Goal: Task Accomplishment & Management: Use online tool/utility

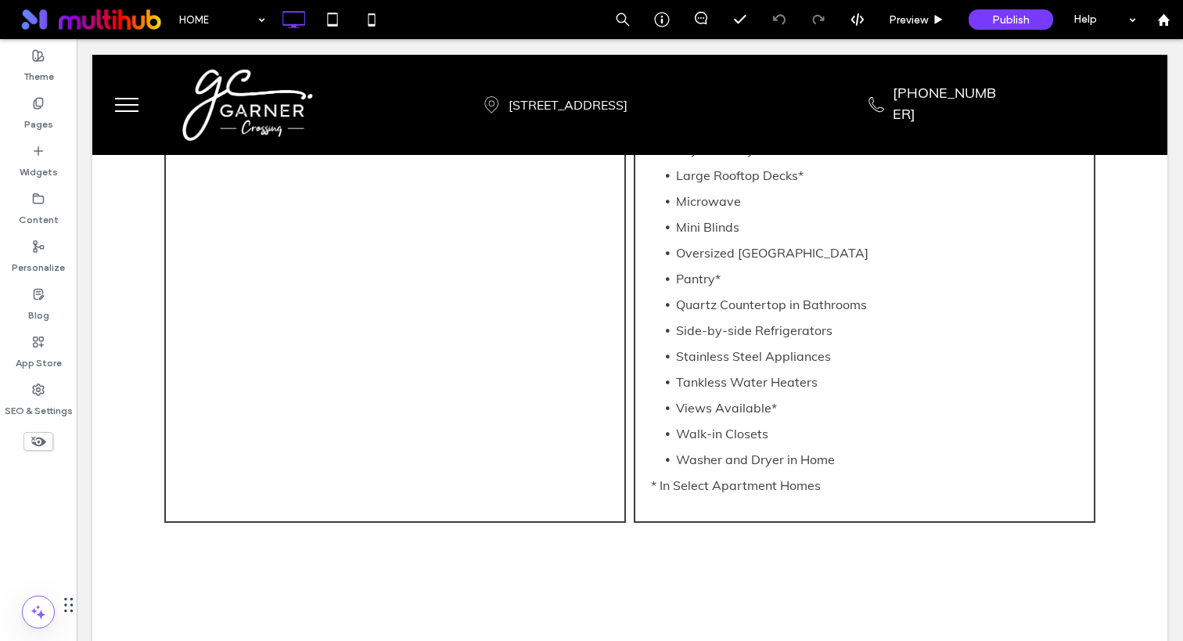
scroll to position [2192, 0]
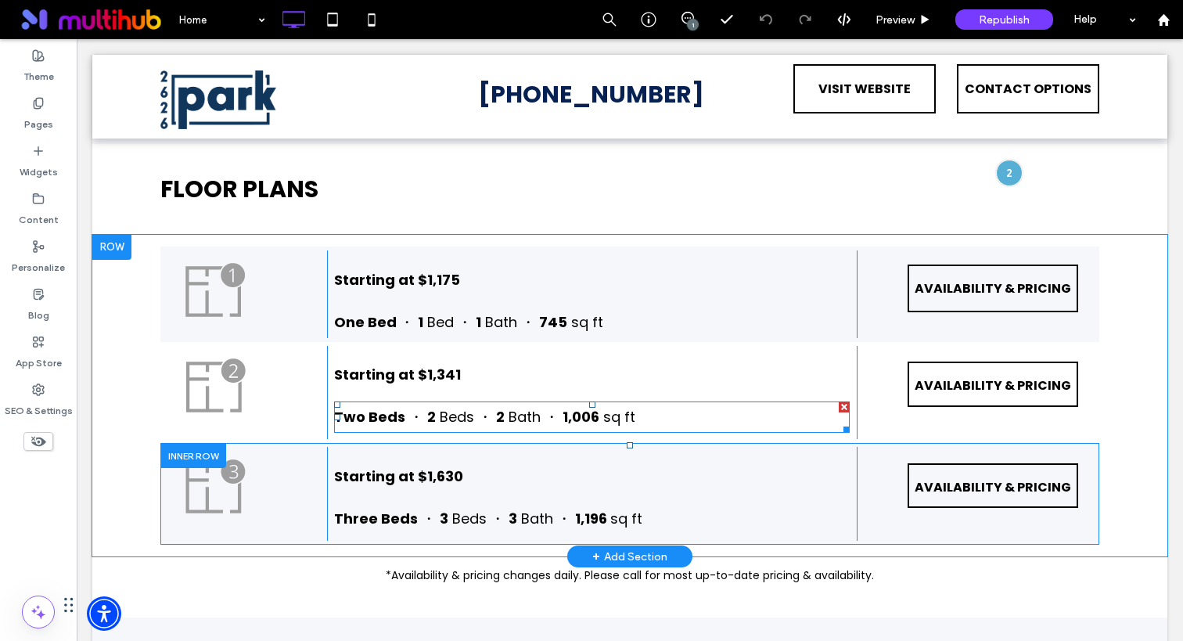
scroll to position [1186, 0]
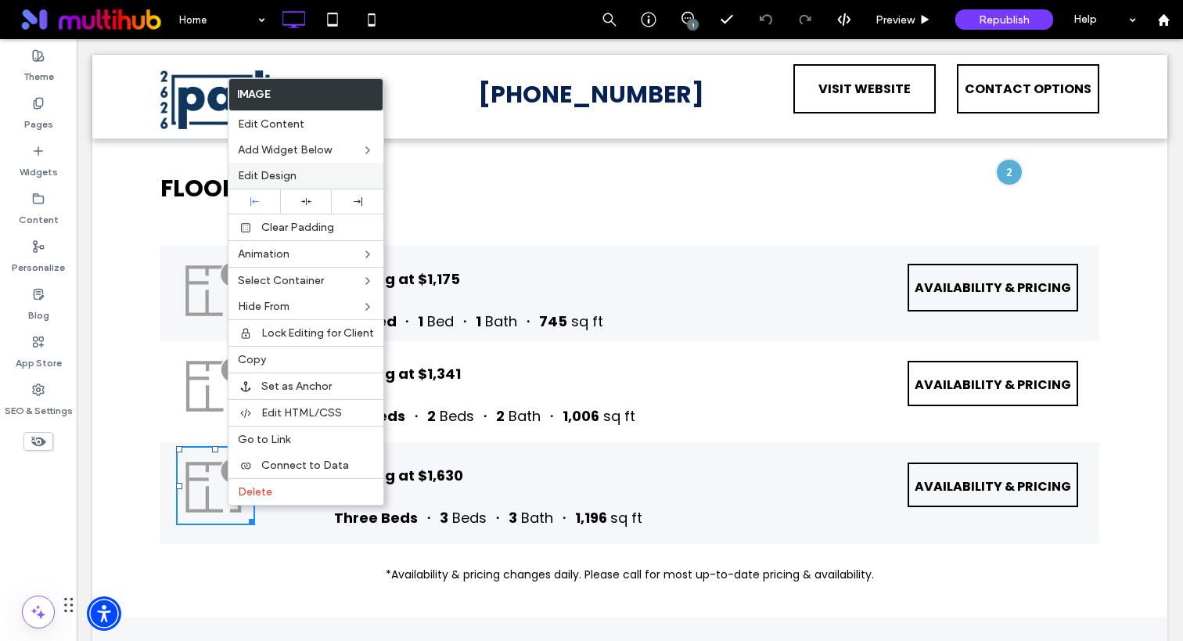
click at [282, 170] on span "Edit Design" at bounding box center [267, 175] width 59 height 13
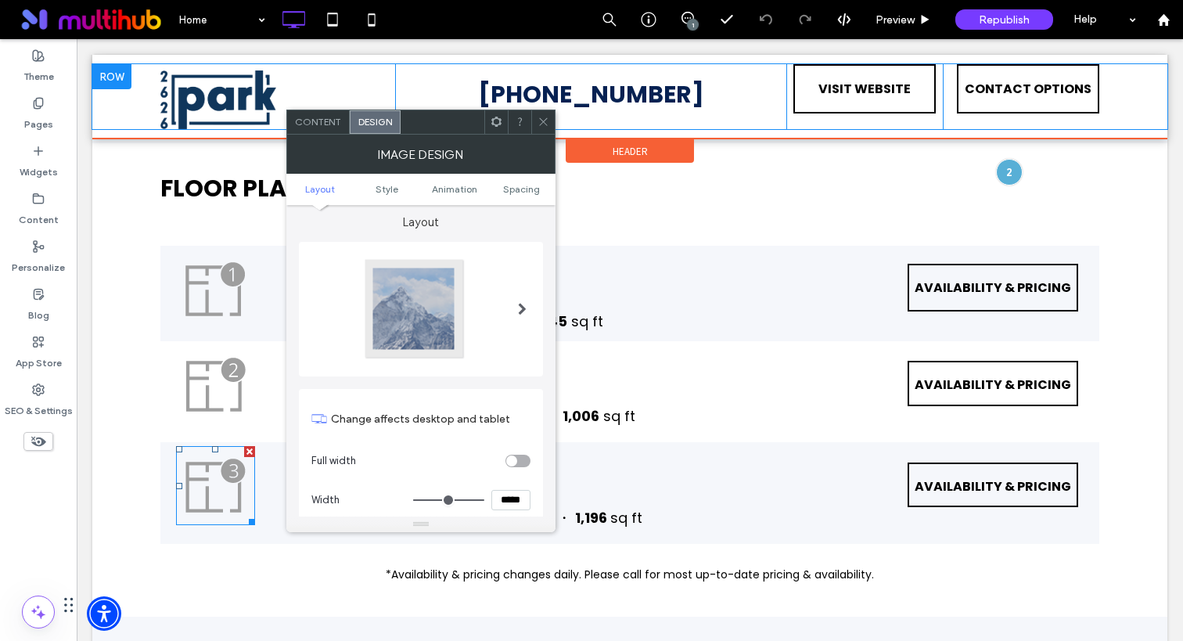
scroll to position [0, 0]
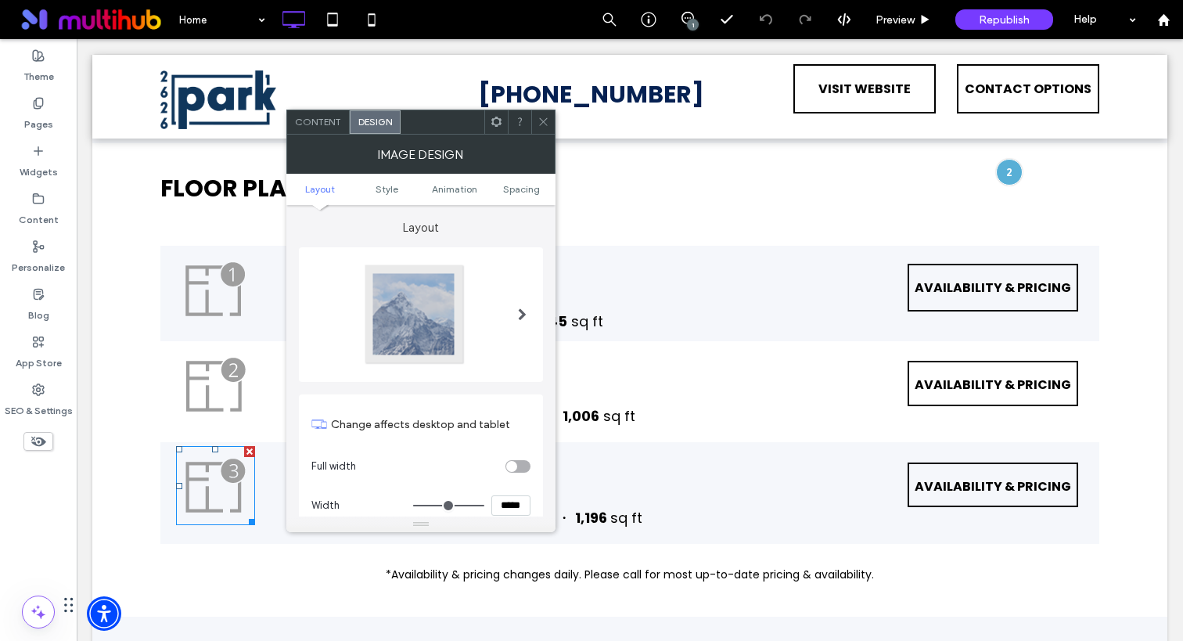
click at [548, 121] on icon at bounding box center [543, 122] width 12 height 12
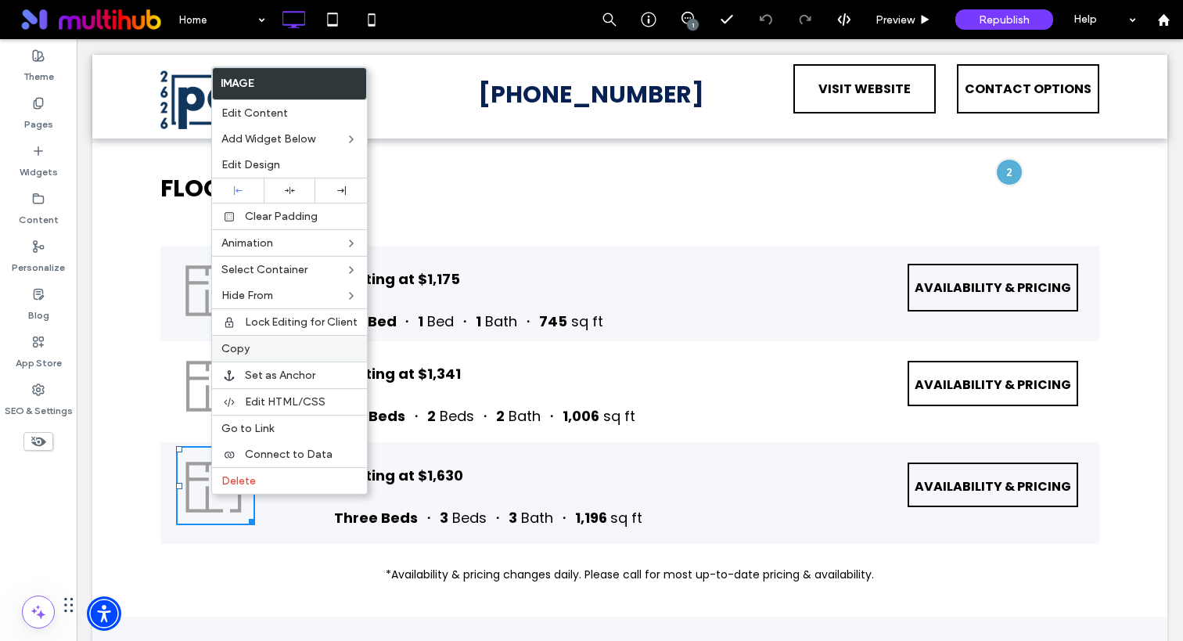
click at [246, 354] on span "Copy" at bounding box center [235, 348] width 28 height 13
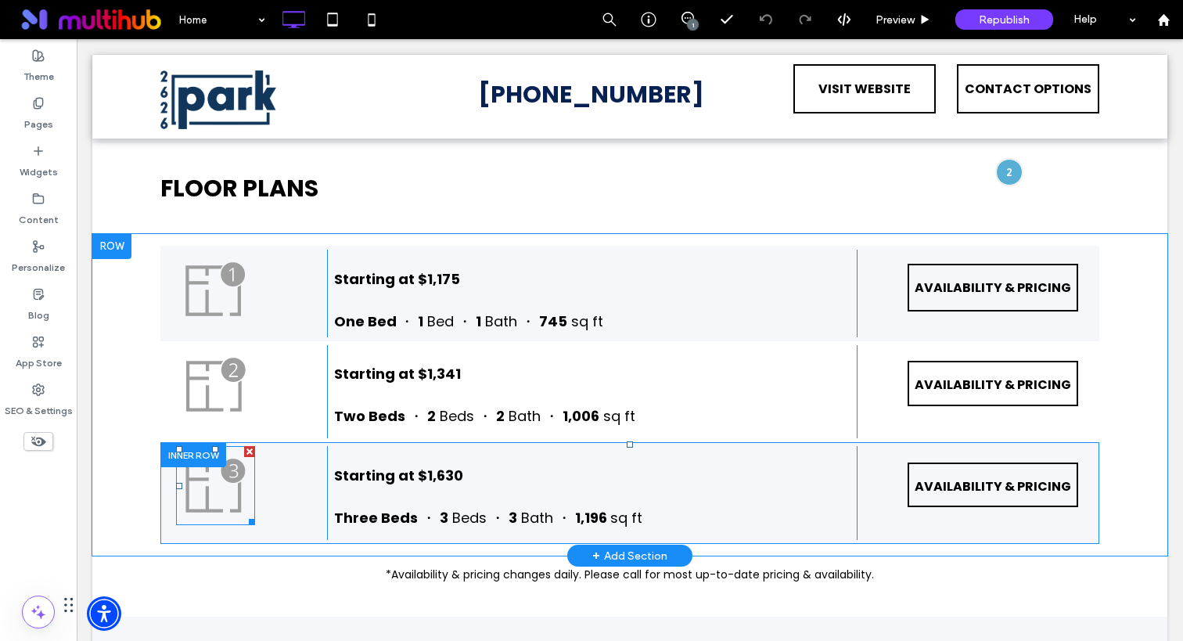
click at [217, 492] on img at bounding box center [215, 485] width 79 height 79
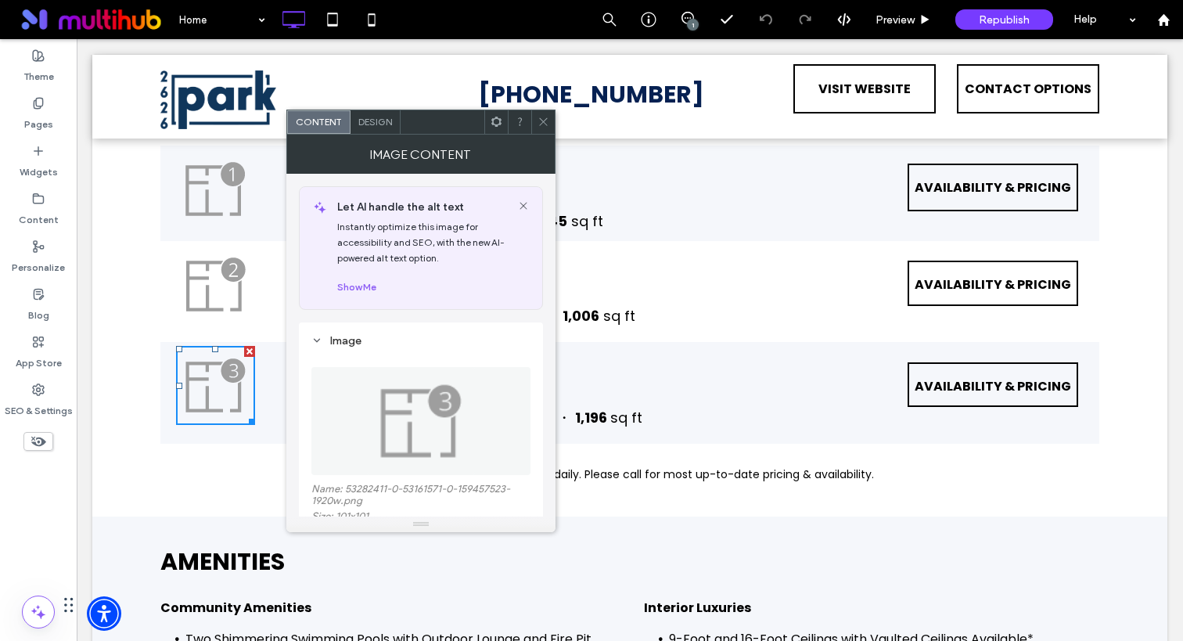
scroll to position [1289, 0]
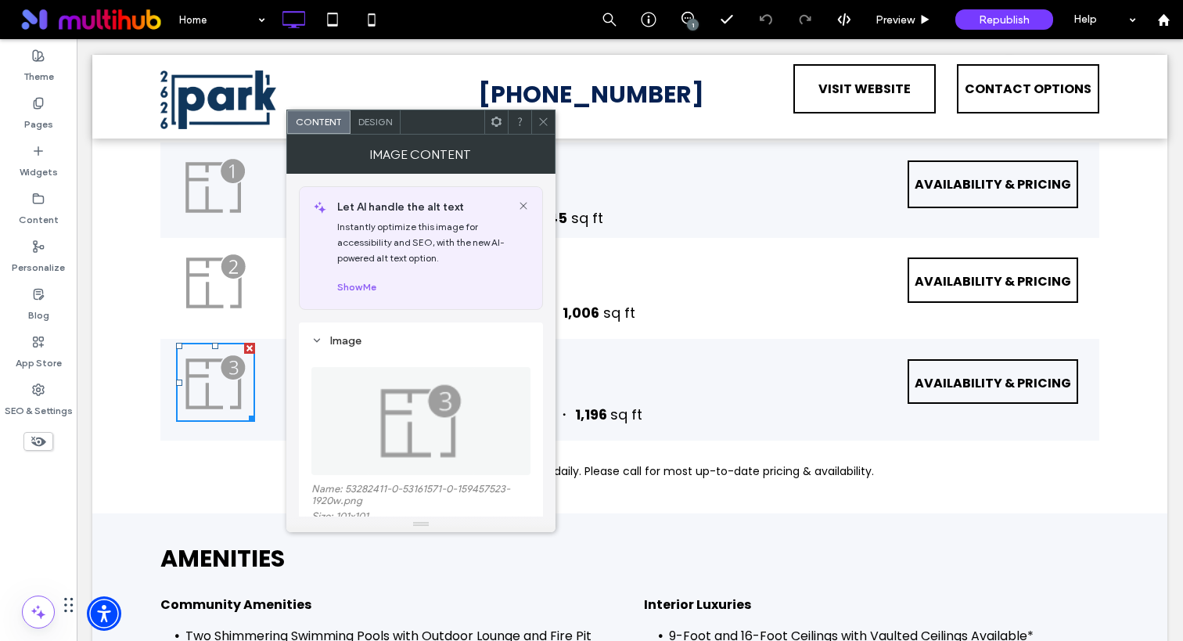
click at [896, 476] on p "*Availability & pricing changes daily. Please call for most up-to-date pricing …" at bounding box center [629, 471] width 939 height 22
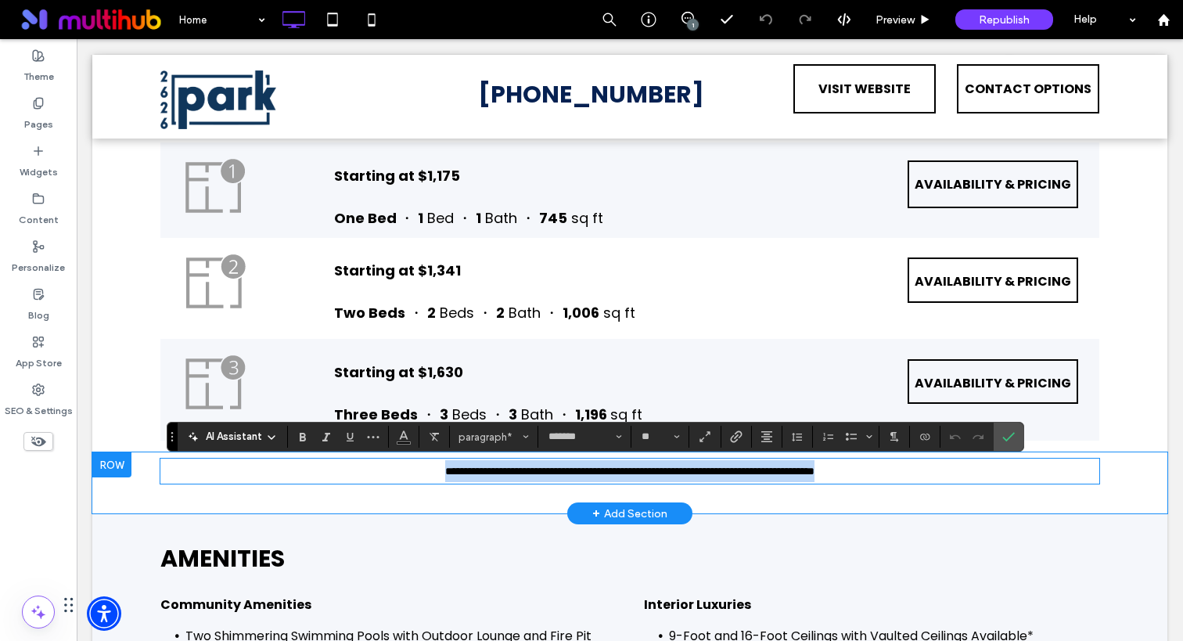
click at [539, 498] on div "**********" at bounding box center [629, 482] width 1075 height 61
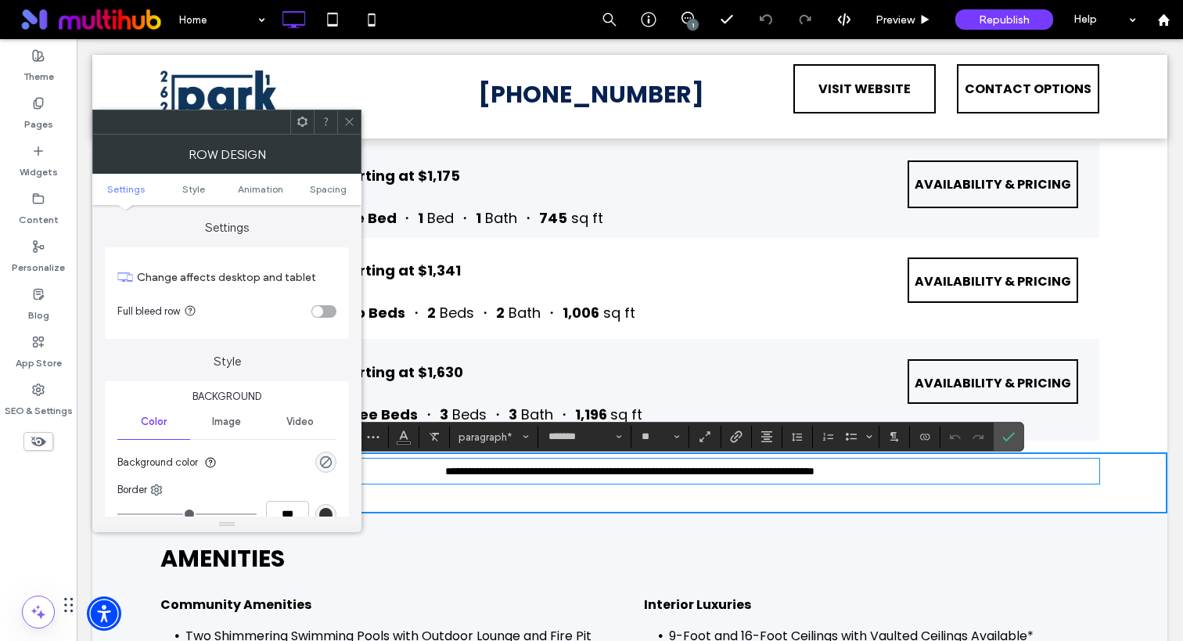
click at [407, 61] on div "Click To Paste [PHONE_NUMBER] Click To Paste VISIT WEBSITE Click To Paste CONTA…" at bounding box center [629, 97] width 1075 height 84
